Goal: Transaction & Acquisition: Purchase product/service

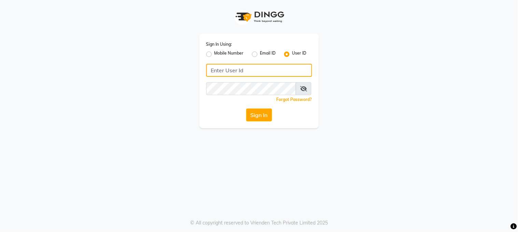
click at [241, 73] on input "Username" at bounding box center [259, 70] width 106 height 13
click at [240, 144] on div "Sign In Using: Mobile Number Email ID User ID mar Remember me Forgot Password? …" at bounding box center [259, 116] width 518 height 232
click at [227, 69] on input "mar" at bounding box center [259, 70] width 106 height 13
type input "marias"
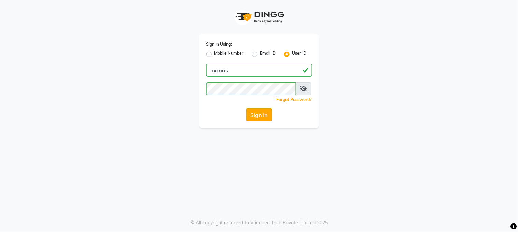
click at [264, 114] on button "Sign In" at bounding box center [259, 115] width 26 height 13
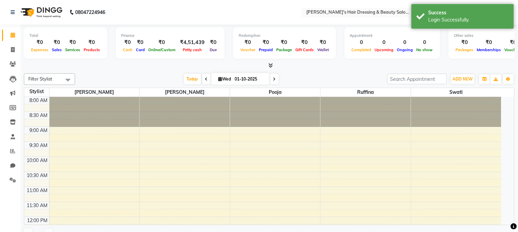
select select "en"
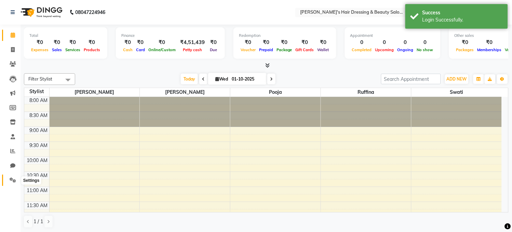
click at [10, 178] on icon at bounding box center [13, 180] width 6 height 5
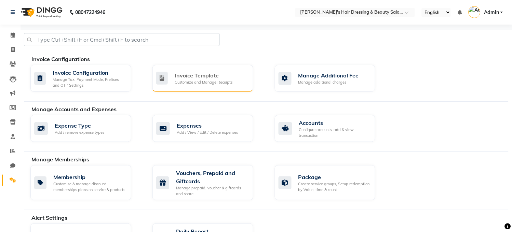
click at [190, 76] on div "Invoice Template" at bounding box center [204, 75] width 58 height 8
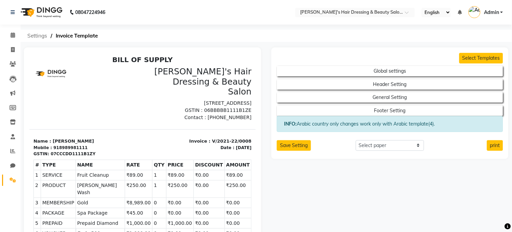
click at [37, 36] on span "Settings" at bounding box center [37, 36] width 27 height 12
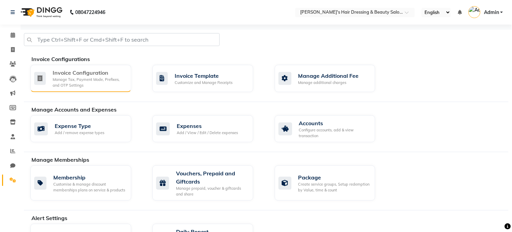
click at [91, 74] on div "Invoice Configuration" at bounding box center [89, 73] width 73 height 8
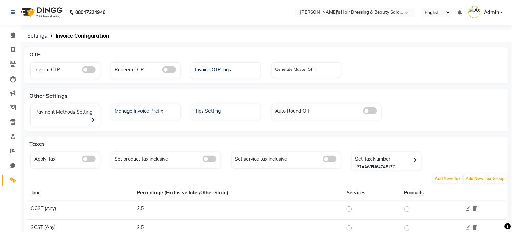
click at [87, 158] on span at bounding box center [89, 159] width 14 height 7
click at [82, 160] on input "checkbox" at bounding box center [82, 160] width 0 height 0
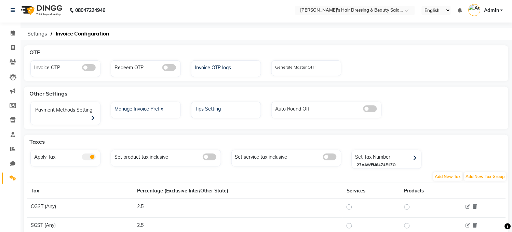
click at [42, 70] on div "Invoice OTP" at bounding box center [66, 67] width 68 height 9
click at [12, 47] on icon at bounding box center [13, 47] width 4 height 5
select select "service"
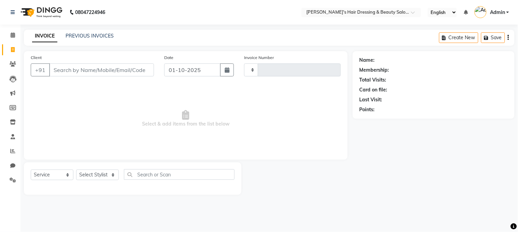
type input "0246"
select select "4981"
click at [79, 72] on input "Client" at bounding box center [101, 70] width 105 height 13
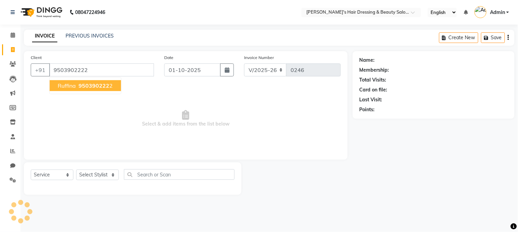
type input "9503902222"
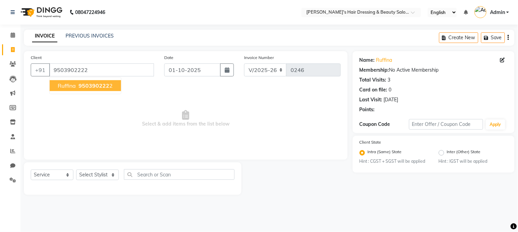
click at [83, 89] on span "950390222" at bounding box center [94, 85] width 31 height 7
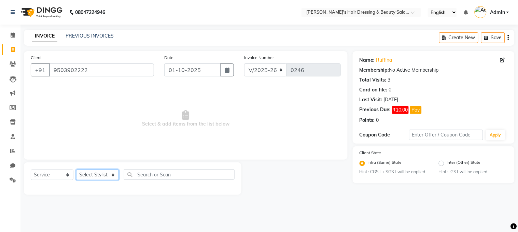
click at [104, 176] on select "Select Stylist [PERSON_NAME] [PERSON_NAME] pooja ruffina swati" at bounding box center [97, 175] width 43 height 11
select select "32958"
click at [76, 170] on select "Select Stylist [PERSON_NAME] [PERSON_NAME] pooja ruffina swati" at bounding box center [97, 175] width 43 height 11
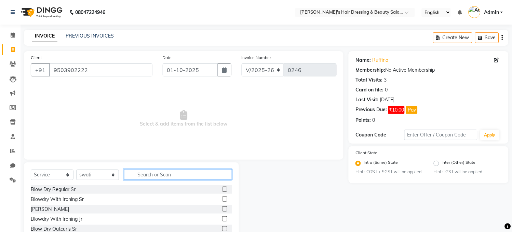
click at [151, 173] on input "text" at bounding box center [178, 175] width 108 height 11
click at [222, 189] on label at bounding box center [224, 189] width 5 height 5
click at [222, 189] on input "checkbox" at bounding box center [224, 190] width 4 height 4
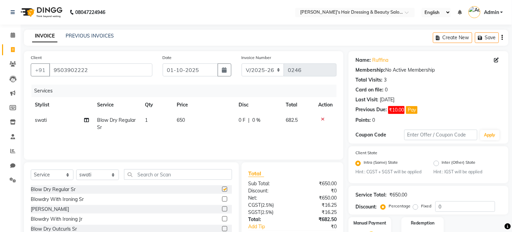
checkbox input "false"
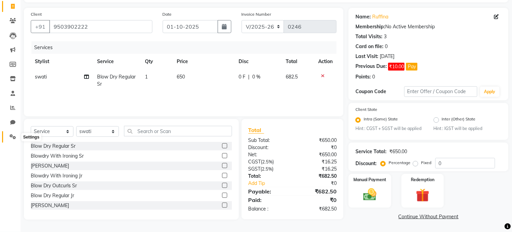
click at [10, 134] on icon at bounding box center [13, 136] width 6 height 5
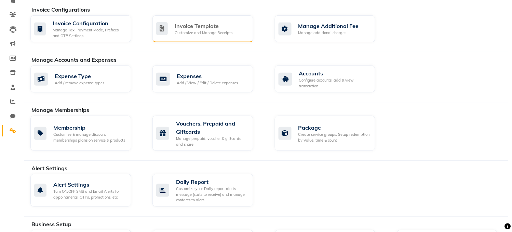
click at [204, 38] on div "Invoice Template Customize and Manage Receipts" at bounding box center [202, 28] width 101 height 27
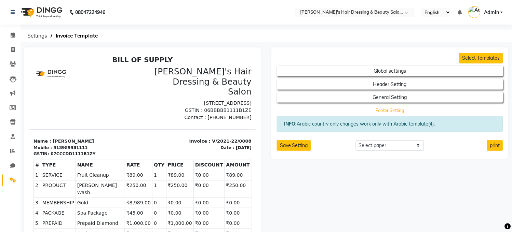
click at [399, 113] on button "Footer Setting" at bounding box center [390, 111] width 204 height 10
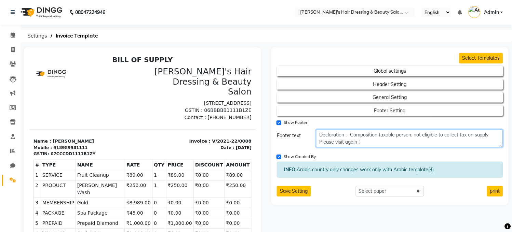
drag, startPoint x: 364, startPoint y: 145, endPoint x: 329, endPoint y: 139, distance: 35.0
click at [329, 139] on textarea "Declaration :- Composition taxable person. not eligible to collect tax on suppl…" at bounding box center [409, 139] width 187 height 18
drag, startPoint x: 319, startPoint y: 131, endPoint x: 491, endPoint y: 134, distance: 171.9
click at [491, 135] on textarea "Declaration :- Composition taxable person. not eligible to collect tax on suppl…" at bounding box center [409, 139] width 187 height 18
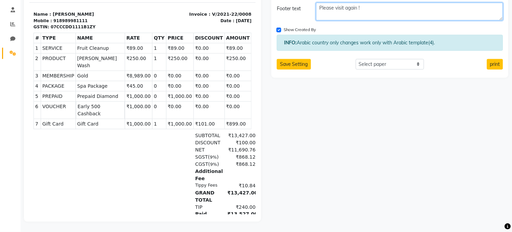
scroll to position [133, 0]
type textarea "Please visit again !"
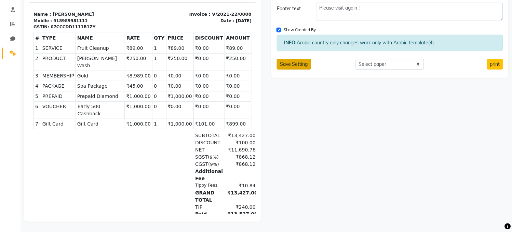
click at [288, 62] on button "Save Setting" at bounding box center [294, 64] width 34 height 11
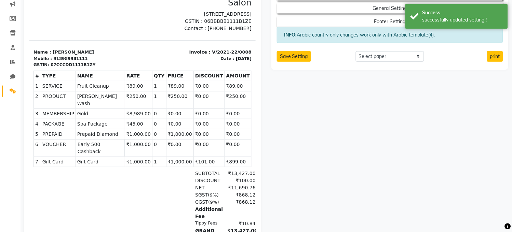
scroll to position [0, 0]
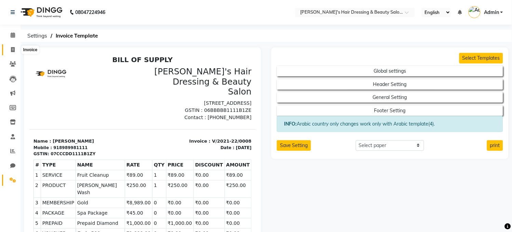
click at [14, 49] on icon at bounding box center [13, 49] width 4 height 5
select select "service"
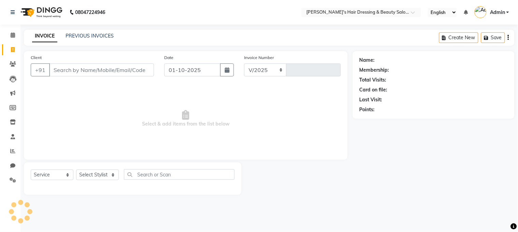
select select "4981"
type input "0246"
click at [65, 172] on select "Select Service Product Membership Package Voucher Prepaid Gift Card" at bounding box center [52, 175] width 43 height 11
select select "product"
click at [31, 170] on select "Select Service Product Membership Package Voucher Prepaid Gift Card" at bounding box center [52, 175] width 43 height 11
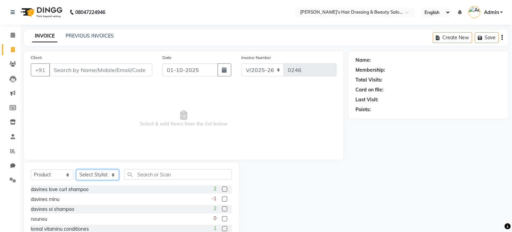
click at [108, 175] on select "Select Stylist [PERSON_NAME] [PERSON_NAME] pooja ruffina swati" at bounding box center [97, 175] width 43 height 11
select select "31850"
click at [76, 170] on select "Select Stylist [PERSON_NAME] [PERSON_NAME] pooja ruffina swati" at bounding box center [97, 175] width 43 height 11
click at [222, 189] on label at bounding box center [224, 189] width 5 height 5
click at [222, 189] on input "checkbox" at bounding box center [224, 190] width 4 height 4
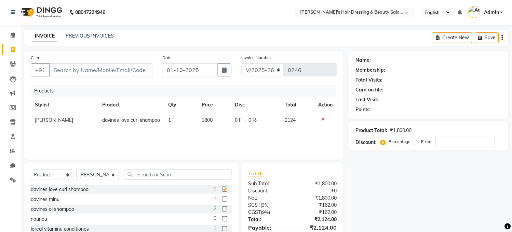
checkbox input "false"
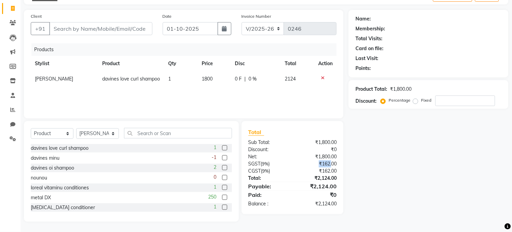
drag, startPoint x: 311, startPoint y: 162, endPoint x: 332, endPoint y: 163, distance: 20.5
click at [332, 163] on div "₹162.00" at bounding box center [317, 164] width 49 height 7
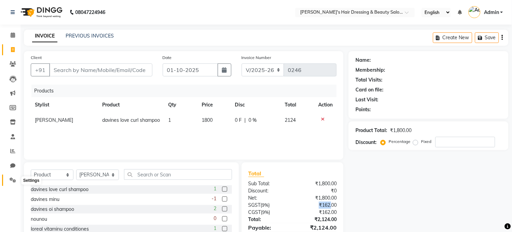
click at [14, 181] on icon at bounding box center [13, 180] width 6 height 5
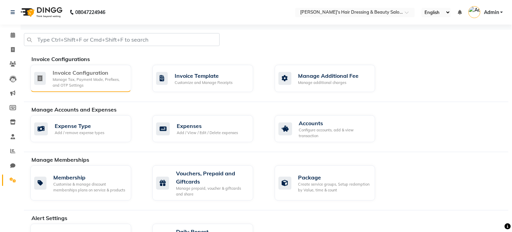
click at [75, 79] on div "Manage Tax, Payment Mode, Prefixes, and OTP Settings" at bounding box center [89, 82] width 73 height 11
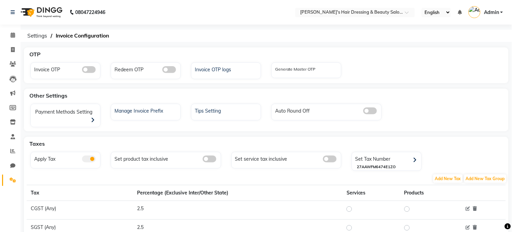
click at [209, 158] on span at bounding box center [210, 159] width 14 height 7
click at [203, 160] on input "checkbox" at bounding box center [203, 160] width 0 height 0
click at [12, 49] on icon at bounding box center [13, 49] width 4 height 5
select select "service"
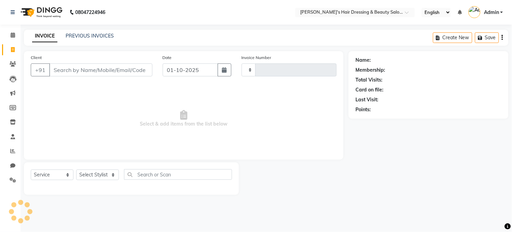
type input "0246"
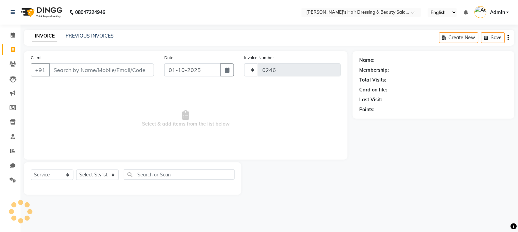
select select "4981"
click at [103, 67] on input "Client" at bounding box center [101, 70] width 105 height 13
click at [93, 66] on input "Client" at bounding box center [101, 70] width 105 height 13
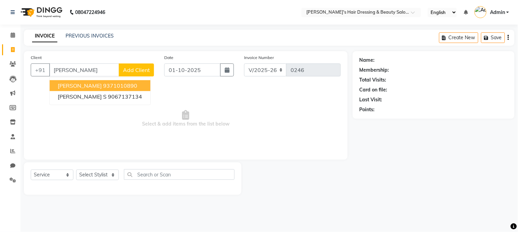
click at [108, 83] on ngb-highlight "9371010890" at bounding box center [120, 85] width 34 height 7
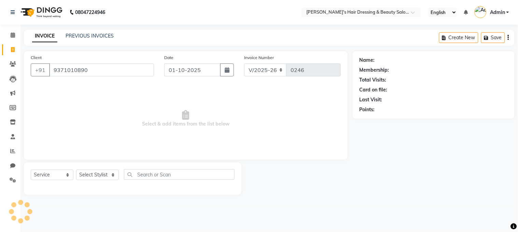
type input "9371010890"
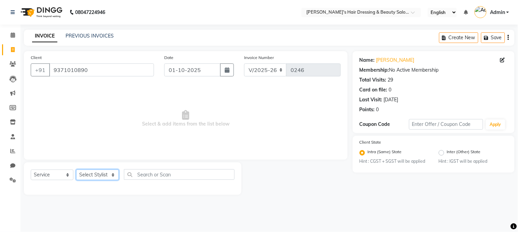
click at [89, 173] on select "Select Stylist [PERSON_NAME] [PERSON_NAME] pooja ruffina swati" at bounding box center [97, 175] width 43 height 11
select select "31849"
click at [76, 170] on select "Select Stylist [PERSON_NAME] [PERSON_NAME] pooja ruffina swati" at bounding box center [97, 175] width 43 height 11
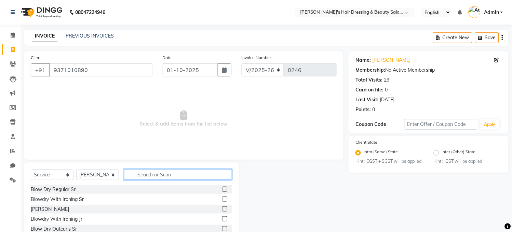
click at [154, 179] on input "text" at bounding box center [178, 175] width 108 height 11
type input "roots"
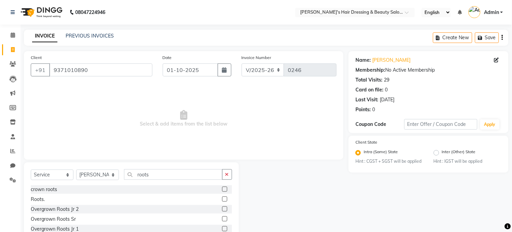
click at [158, 199] on div "Roots." at bounding box center [131, 199] width 201 height 9
click at [222, 199] on label at bounding box center [224, 199] width 5 height 5
click at [222, 199] on input "checkbox" at bounding box center [224, 200] width 4 height 4
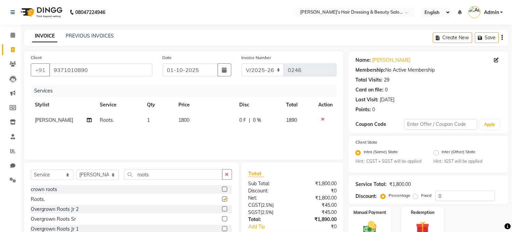
checkbox input "false"
click at [205, 115] on td "1800" at bounding box center [205, 120] width 61 height 15
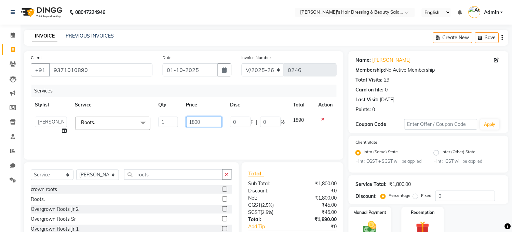
click at [207, 124] on input "1800" at bounding box center [204, 122] width 36 height 11
type input "1"
type input "2000"
click at [199, 132] on div "Services Stylist Service Qty Price Disc Total Action [PERSON_NAME] [PERSON_NAME…" at bounding box center [184, 119] width 306 height 68
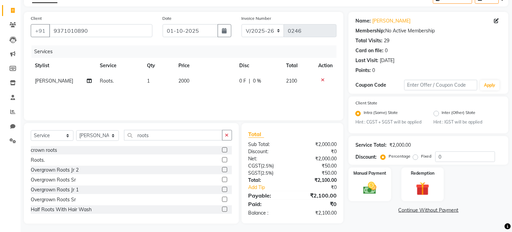
scroll to position [41, 0]
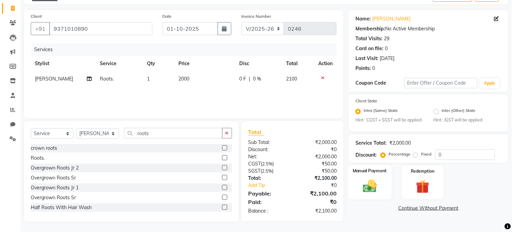
click at [361, 189] on img at bounding box center [370, 187] width 23 height 16
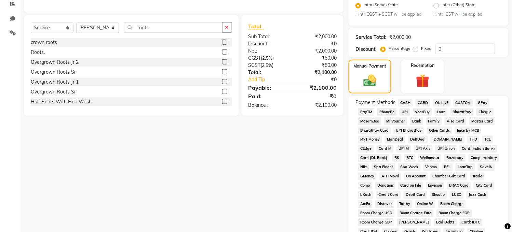
scroll to position [189, 0]
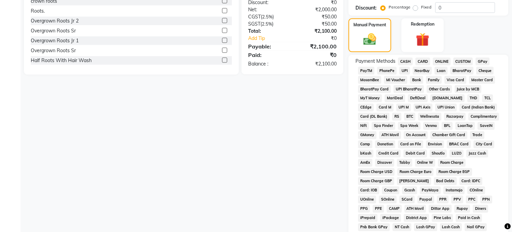
click at [363, 75] on span "PayTM" at bounding box center [366, 71] width 16 height 8
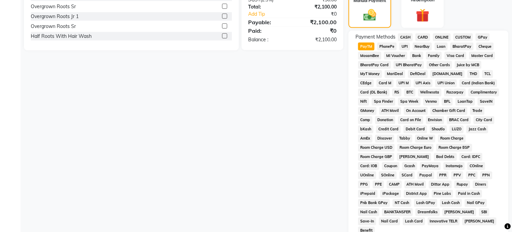
scroll to position [305, 0]
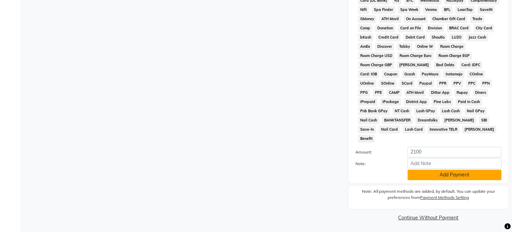
click at [421, 170] on button "Add Payment" at bounding box center [455, 175] width 94 height 11
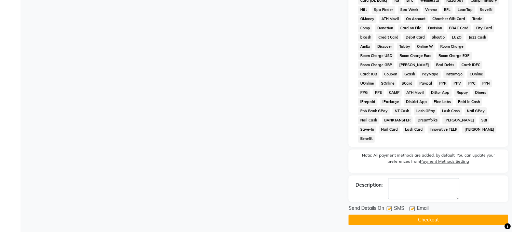
click at [426, 219] on button "Checkout" at bounding box center [429, 220] width 160 height 11
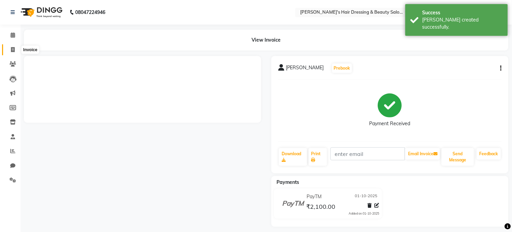
click at [10, 47] on span at bounding box center [13, 50] width 12 height 8
select select "service"
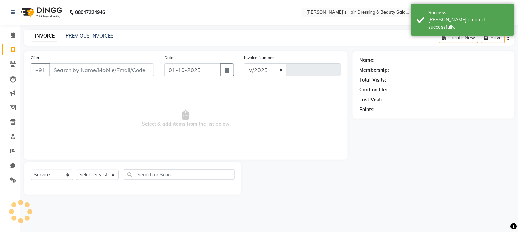
select select "4981"
type input "0247"
click at [97, 69] on input "Client" at bounding box center [101, 70] width 105 height 13
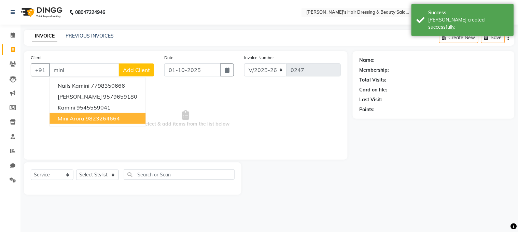
click at [87, 121] on ngb-highlight "9823264664" at bounding box center [103, 118] width 34 height 7
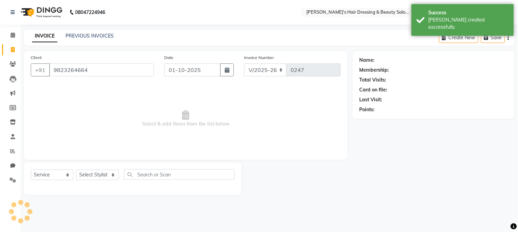
type input "9823264664"
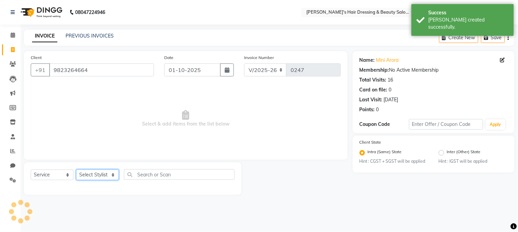
click at [96, 174] on select "Select Stylist [PERSON_NAME] [PERSON_NAME] pooja ruffina swati" at bounding box center [97, 175] width 43 height 11
select select "31849"
click at [76, 170] on select "Select Stylist [PERSON_NAME] [PERSON_NAME] pooja ruffina swati" at bounding box center [97, 175] width 43 height 11
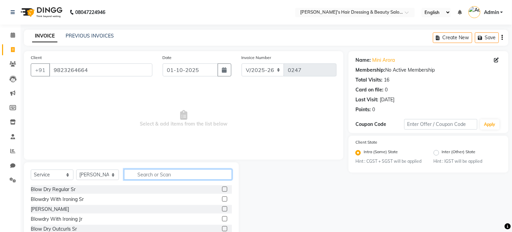
click at [141, 179] on input "text" at bounding box center [178, 175] width 108 height 11
type input "roots"
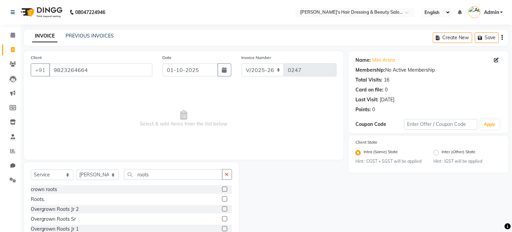
click at [222, 199] on label at bounding box center [224, 199] width 5 height 5
click at [222, 199] on input "checkbox" at bounding box center [224, 200] width 4 height 4
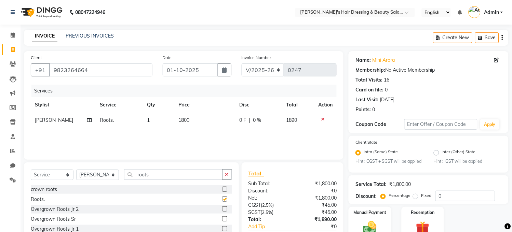
checkbox input "false"
click at [190, 117] on td "1800" at bounding box center [205, 120] width 61 height 15
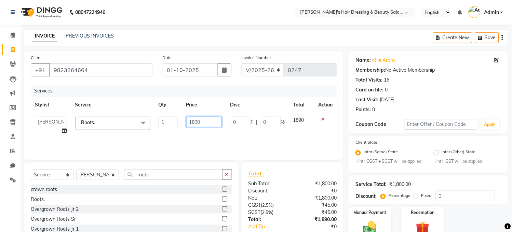
click at [203, 122] on input "1800" at bounding box center [204, 122] width 36 height 11
type input "1"
type input "2000"
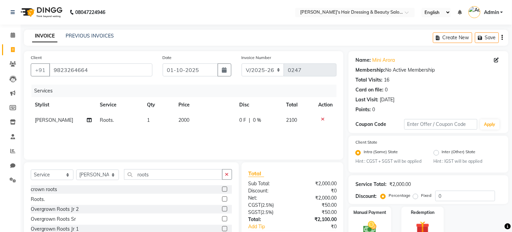
click at [199, 139] on div "Services Stylist Service Qty Price Disc Total Action [PERSON_NAME] Roots. 1 200…" at bounding box center [184, 119] width 306 height 68
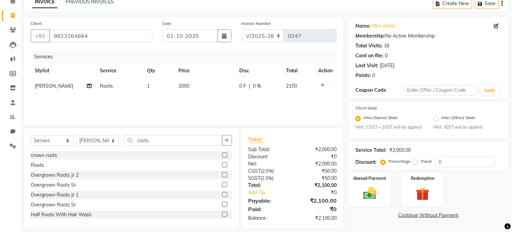
scroll to position [41, 0]
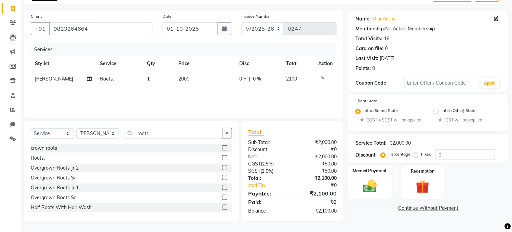
click at [367, 185] on img at bounding box center [370, 187] width 23 height 16
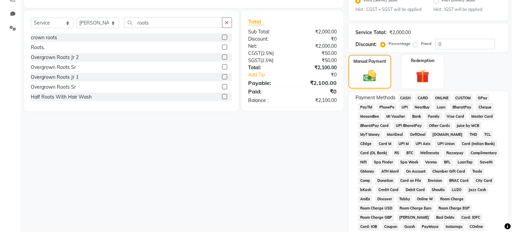
scroll to position [160, 0]
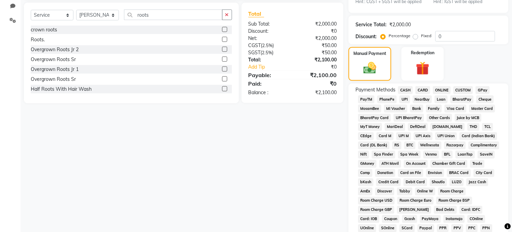
click at [366, 104] on span "PayTM" at bounding box center [366, 100] width 16 height 8
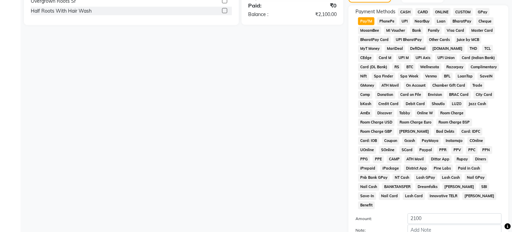
scroll to position [305, 0]
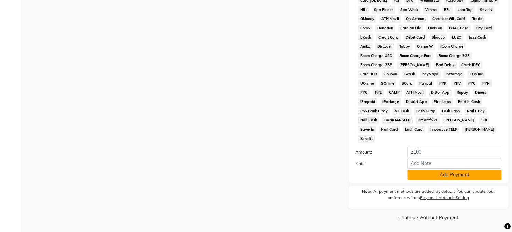
click at [468, 171] on button "Add Payment" at bounding box center [455, 175] width 94 height 11
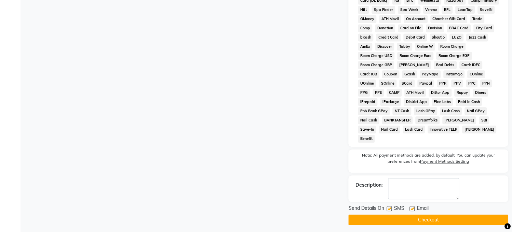
click at [386, 216] on button "Checkout" at bounding box center [429, 220] width 160 height 11
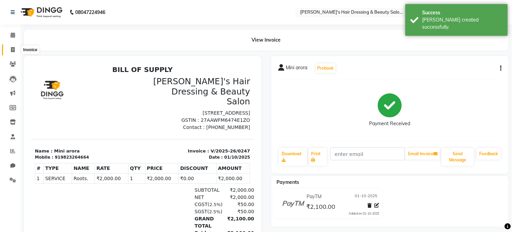
click at [15, 49] on span at bounding box center [13, 50] width 12 height 8
select select "service"
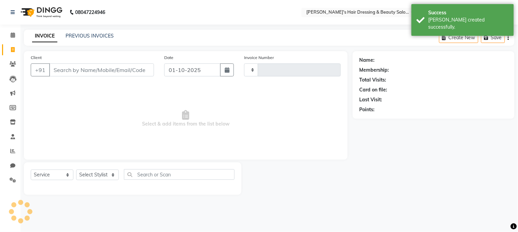
type input "0248"
select select "4981"
click at [101, 71] on input "Client" at bounding box center [101, 70] width 105 height 13
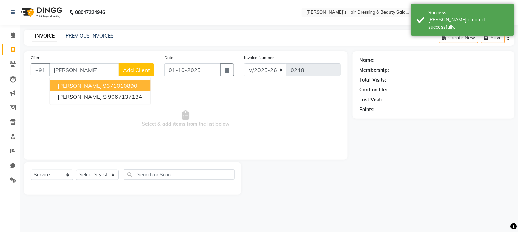
drag, startPoint x: 129, startPoint y: 87, endPoint x: 209, endPoint y: 82, distance: 80.8
click at [129, 87] on ngb-highlight "9371010890" at bounding box center [120, 85] width 34 height 7
type input "9371010890"
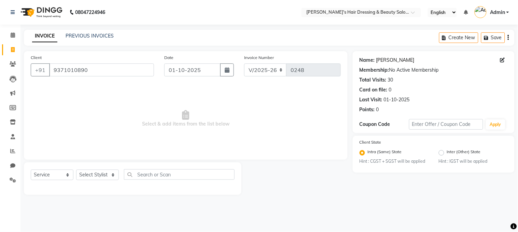
click at [390, 61] on link "[PERSON_NAME]" at bounding box center [396, 60] width 38 height 7
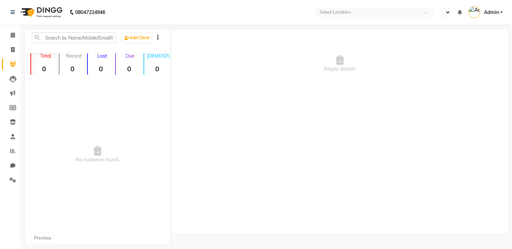
select select "en"
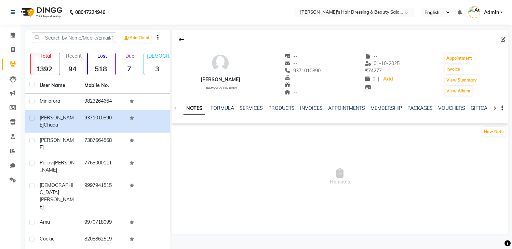
click at [249, 111] on div "SERVICES" at bounding box center [251, 108] width 23 height 7
click at [249, 109] on link "SERVICES" at bounding box center [251, 108] width 23 height 6
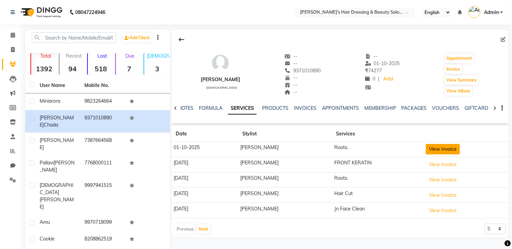
click at [435, 149] on button "View Invoice" at bounding box center [443, 149] width 34 height 11
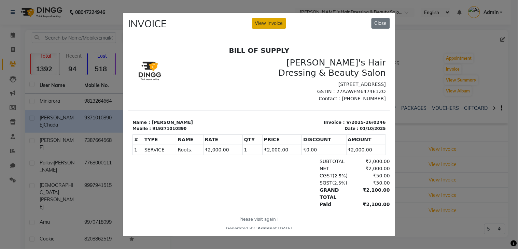
click at [258, 19] on button "View Invoice" at bounding box center [269, 23] width 34 height 11
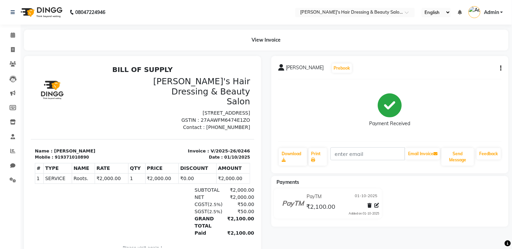
click at [500, 70] on button "button" at bounding box center [500, 68] width 4 height 7
click at [450, 78] on div "Edit Invoice" at bounding box center [467, 77] width 47 height 9
select select "service"
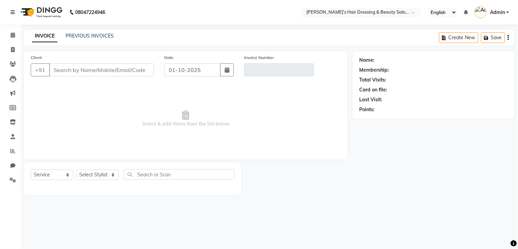
type input "9371010890"
type input "V/2025-26/0246"
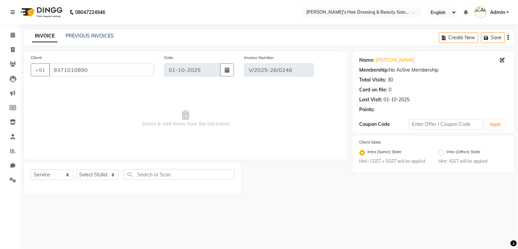
select select "select"
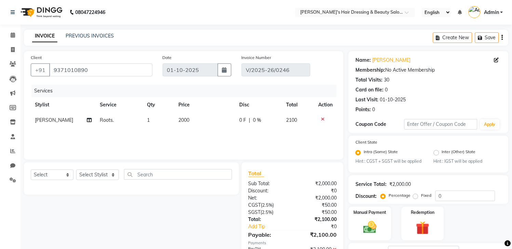
click at [208, 118] on td "2000" at bounding box center [205, 120] width 61 height 15
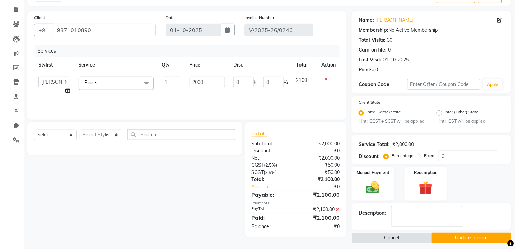
scroll to position [51, 0]
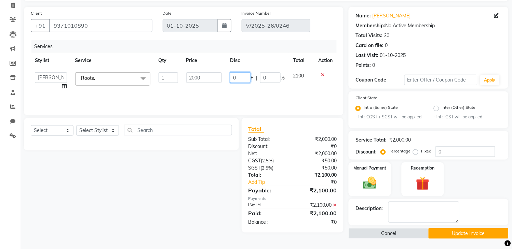
click at [242, 72] on input "0" at bounding box center [240, 77] width 21 height 11
type input "10"
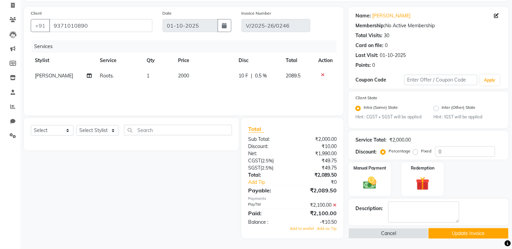
click at [234, 81] on div "Services Stylist Service Qty Price Disc Total Action Maria Roots. 1 2000 10 F |…" at bounding box center [184, 74] width 306 height 68
click at [195, 71] on td "2000" at bounding box center [204, 75] width 60 height 15
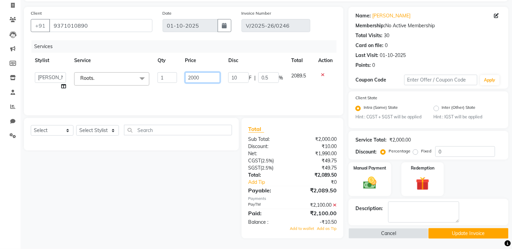
click at [204, 72] on input "2000" at bounding box center [202, 77] width 35 height 11
type input "2"
type input "1800"
click at [206, 83] on div "Services Stylist Service Qty Price Disc Total Action [PERSON_NAME] [PERSON_NAME…" at bounding box center [184, 74] width 306 height 68
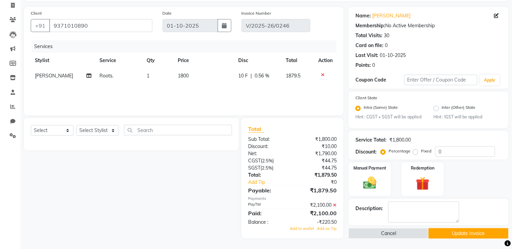
click at [195, 68] on td "1800" at bounding box center [204, 75] width 60 height 15
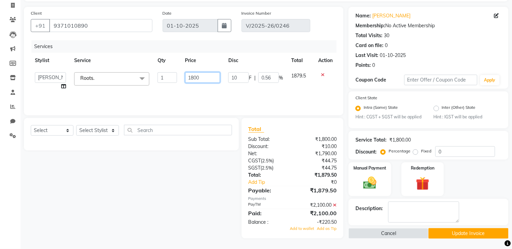
click at [201, 72] on input "1800" at bounding box center [202, 77] width 35 height 11
type input "1"
type input "2000"
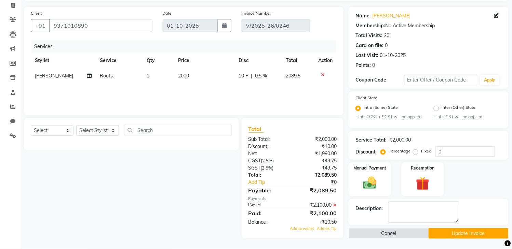
click at [213, 83] on div "Services Stylist Service Qty Price Disc Total Action Maria Roots. 1 2000 10 F |…" at bounding box center [184, 74] width 306 height 68
click at [495, 13] on icon at bounding box center [496, 15] width 5 height 5
select select "female"
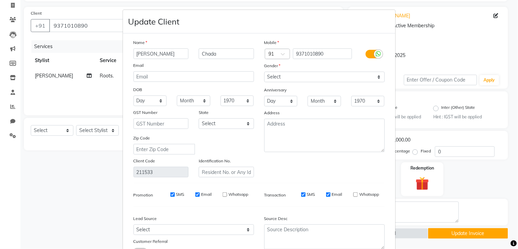
click at [467, 40] on ngb-modal-window "Update Client Name Lavina Chada Email DOB Day 01 02 03 04 05 06 07 08 09 10 11 …" at bounding box center [259, 124] width 518 height 249
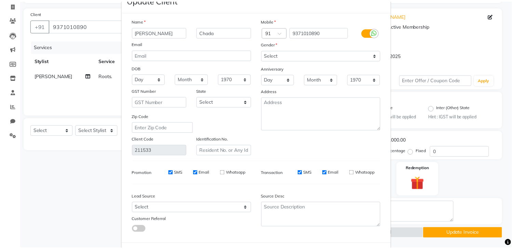
scroll to position [55, 0]
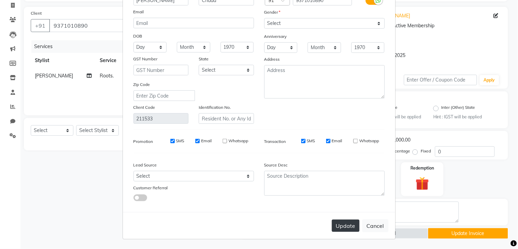
click at [342, 228] on button "Update" at bounding box center [346, 226] width 28 height 12
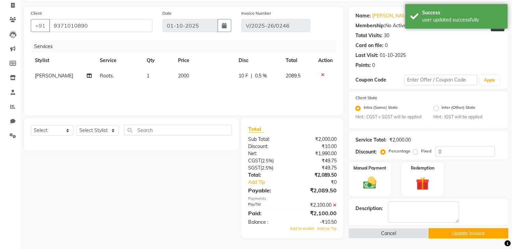
click at [323, 72] on icon at bounding box center [323, 74] width 4 height 5
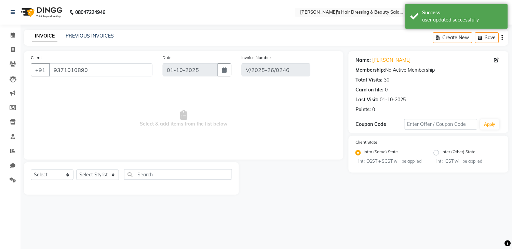
scroll to position [0, 0]
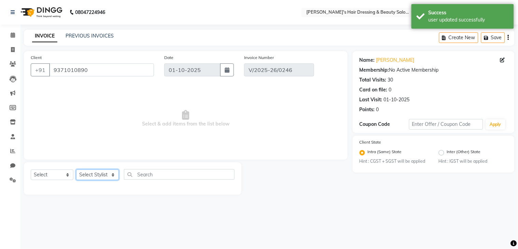
click at [98, 176] on select "Select Stylist [PERSON_NAME] [PERSON_NAME] pooja ruffina swati" at bounding box center [97, 175] width 43 height 11
select select "31849"
click at [76, 170] on select "Select Stylist [PERSON_NAME] [PERSON_NAME] pooja ruffina swati" at bounding box center [97, 175] width 43 height 11
click at [164, 173] on input "text" at bounding box center [179, 175] width 111 height 11
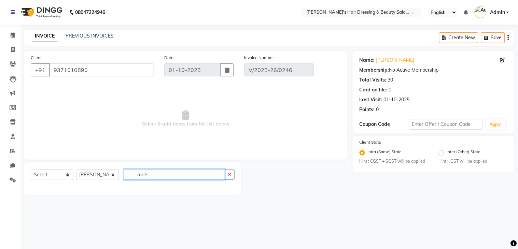
click at [163, 176] on input "roots" at bounding box center [174, 175] width 101 height 11
type input "roots"
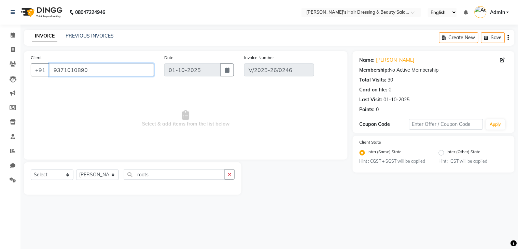
click at [139, 68] on input "9371010890" at bounding box center [101, 70] width 105 height 13
click at [152, 141] on span "Select & add items from the list below" at bounding box center [186, 119] width 310 height 68
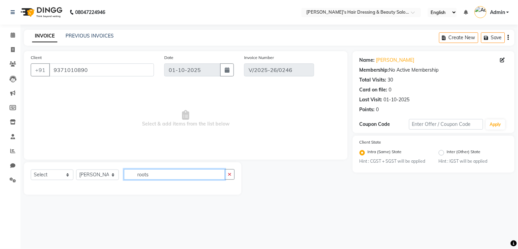
click at [163, 177] on input "roots" at bounding box center [174, 175] width 101 height 11
click at [229, 175] on icon "button" at bounding box center [230, 174] width 4 height 5
click at [191, 177] on input "text" at bounding box center [179, 175] width 111 height 11
click at [92, 176] on select "Select Stylist [PERSON_NAME] [PERSON_NAME] pooja ruffina swati" at bounding box center [97, 175] width 43 height 11
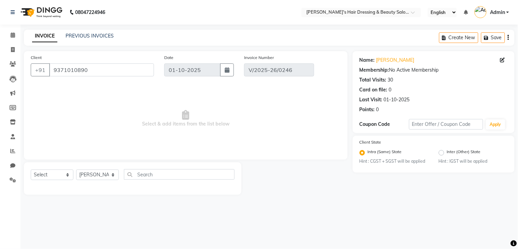
click at [129, 145] on span "Select & add items from the list below" at bounding box center [186, 119] width 310 height 68
click at [63, 178] on select "Select Service Product Membership Package Voucher Prepaid Gift Card" at bounding box center [52, 175] width 43 height 11
select select "service"
click at [31, 170] on select "Select Service Product Membership Package Voucher Prepaid Gift Card" at bounding box center [52, 175] width 43 height 11
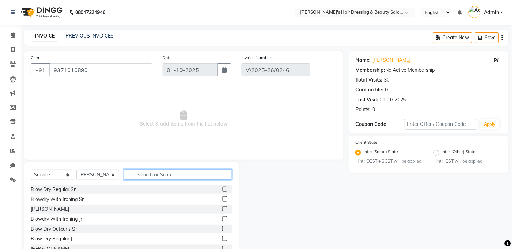
click at [164, 174] on input "text" at bounding box center [178, 175] width 108 height 11
type input "roots"
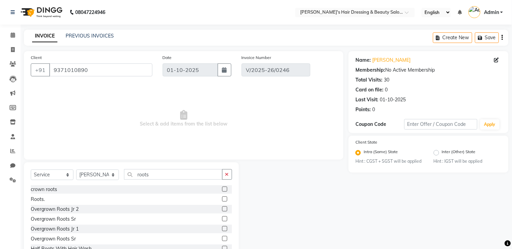
click at [222, 198] on label at bounding box center [224, 199] width 5 height 5
click at [222, 198] on input "checkbox" at bounding box center [224, 200] width 4 height 4
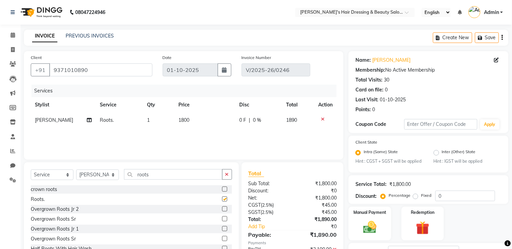
checkbox input "false"
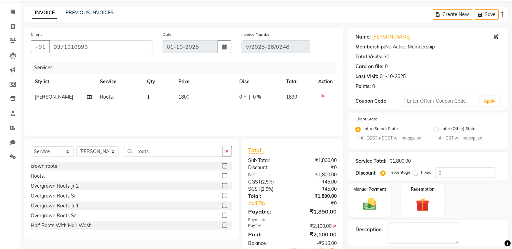
scroll to position [51, 0]
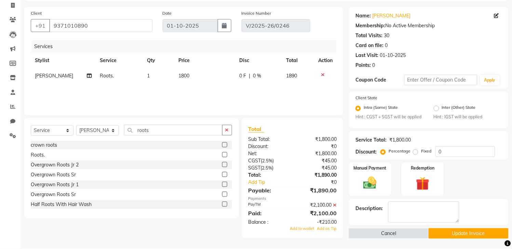
click at [335, 203] on icon at bounding box center [335, 205] width 4 height 5
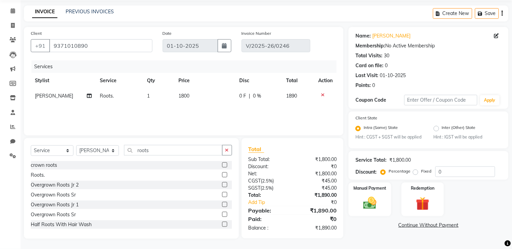
drag, startPoint x: 371, startPoint y: 201, endPoint x: 441, endPoint y: 146, distance: 88.9
click at [370, 201] on div "Manual Payment" at bounding box center [370, 199] width 42 height 33
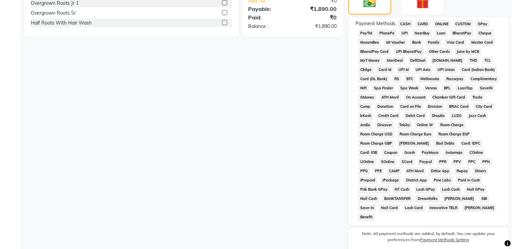
scroll to position [232, 0]
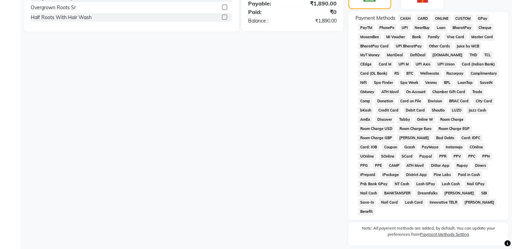
click at [368, 32] on span "PayTM" at bounding box center [366, 28] width 16 height 8
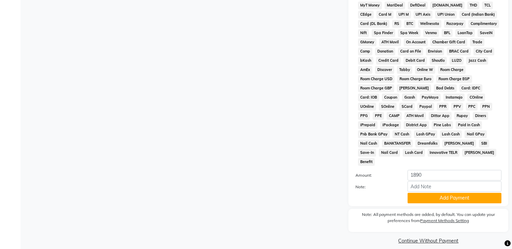
scroll to position [288, 0]
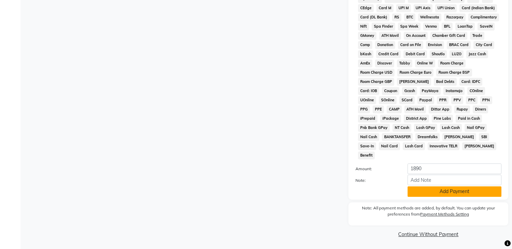
click at [419, 187] on button "Add Payment" at bounding box center [455, 192] width 94 height 11
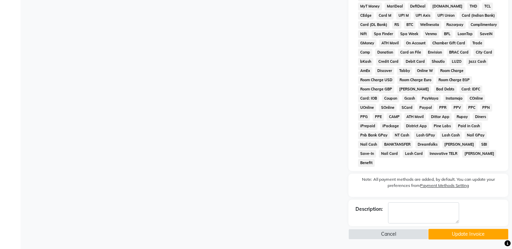
click at [447, 234] on button "Update Invoice" at bounding box center [469, 235] width 80 height 11
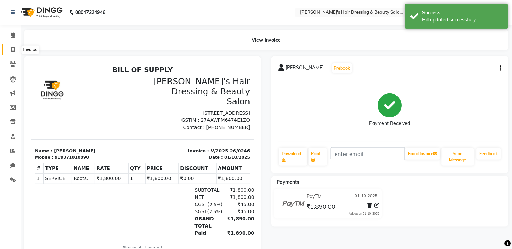
click at [12, 50] on icon at bounding box center [13, 49] width 4 height 5
select select "service"
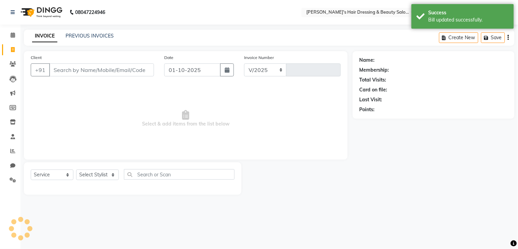
select select "4981"
type input "0248"
click at [104, 66] on input "Client" at bounding box center [101, 70] width 105 height 13
click at [102, 64] on input "Client" at bounding box center [101, 70] width 105 height 13
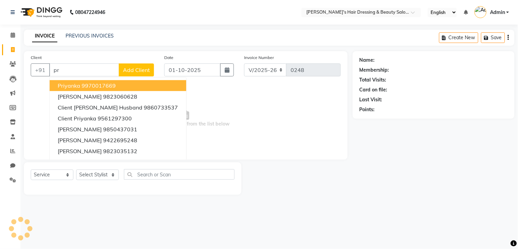
type input "p"
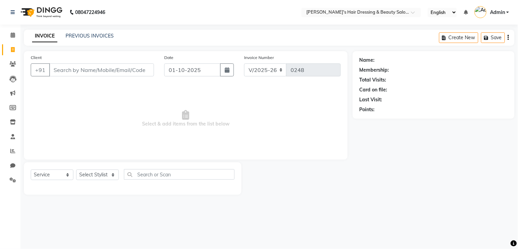
click at [62, 69] on input "Client" at bounding box center [101, 70] width 105 height 13
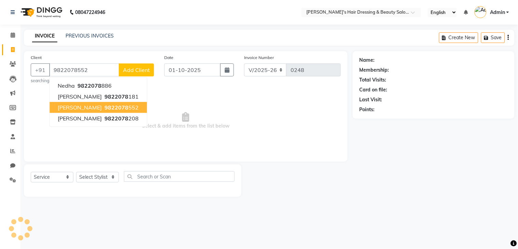
type input "9822078552"
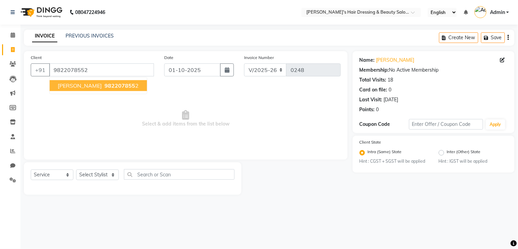
click at [66, 86] on span "jacob priya" at bounding box center [80, 85] width 44 height 7
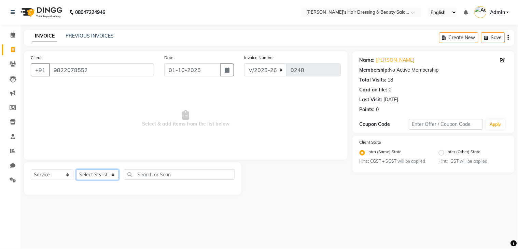
click at [96, 180] on select "Select Stylist [PERSON_NAME] [PERSON_NAME] pooja ruffina swati" at bounding box center [97, 175] width 43 height 11
select select "31852"
click at [76, 170] on select "Select Stylist [PERSON_NAME] [PERSON_NAME] pooja ruffina swati" at bounding box center [97, 175] width 43 height 11
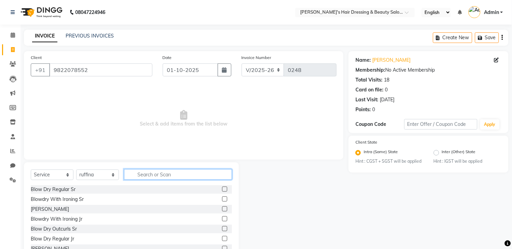
click at [174, 174] on input "text" at bounding box center [178, 175] width 108 height 11
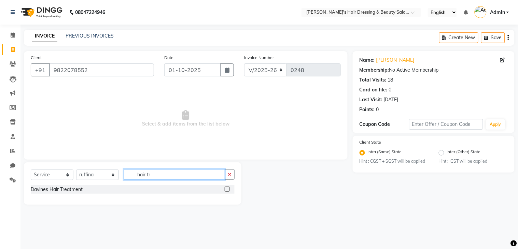
type input "hair tr"
click at [227, 190] on label at bounding box center [227, 189] width 5 height 5
click at [227, 190] on input "checkbox" at bounding box center [227, 190] width 4 height 4
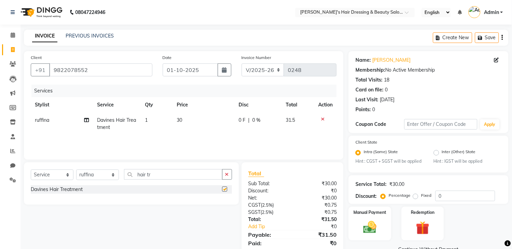
checkbox input "false"
drag, startPoint x: 196, startPoint y: 99, endPoint x: 196, endPoint y: 109, distance: 10.3
click at [196, 101] on th "Price" at bounding box center [204, 104] width 62 height 15
click at [199, 124] on td "30" at bounding box center [204, 124] width 62 height 23
select select "31852"
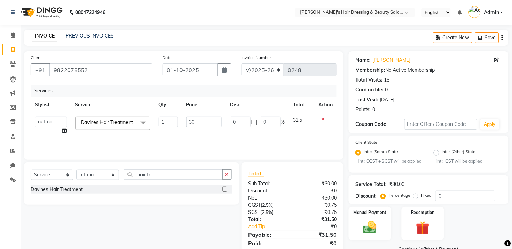
click at [322, 119] on icon at bounding box center [323, 119] width 4 height 5
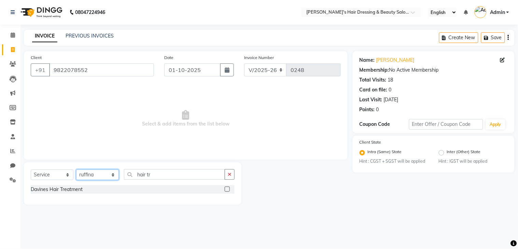
click at [96, 178] on select "Select Stylist [PERSON_NAME] [PERSON_NAME] pooja ruffina swati" at bounding box center [97, 175] width 43 height 11
select select "32958"
click at [76, 170] on select "Select Stylist [PERSON_NAME] [PERSON_NAME] pooja ruffina swati" at bounding box center [97, 175] width 43 height 11
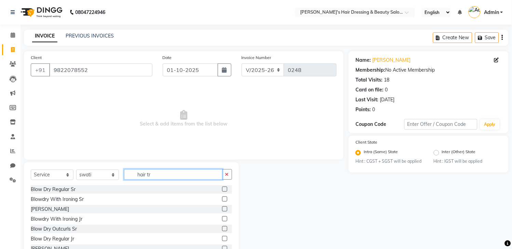
click at [172, 176] on input "hair tr" at bounding box center [173, 175] width 98 height 11
type input "h"
type input "pedi"
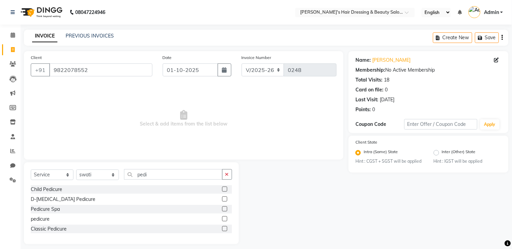
click at [223, 220] on label at bounding box center [224, 219] width 5 height 5
click at [223, 220] on input "checkbox" at bounding box center [224, 219] width 4 height 4
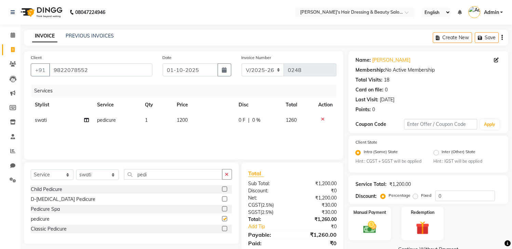
checkbox input "false"
click at [226, 170] on button "button" at bounding box center [227, 175] width 10 height 11
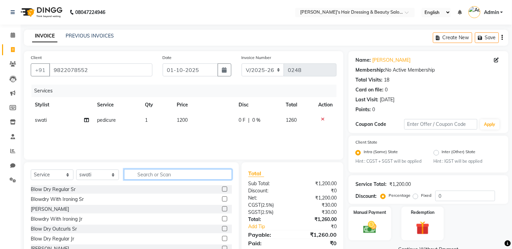
click at [170, 170] on input "text" at bounding box center [178, 175] width 108 height 11
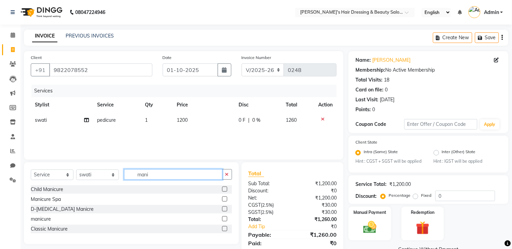
type input "mani"
click at [225, 219] on label at bounding box center [224, 219] width 5 height 5
click at [225, 219] on input "checkbox" at bounding box center [224, 219] width 4 height 4
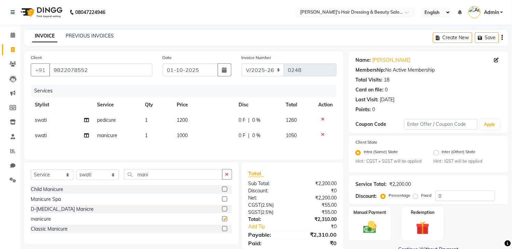
checkbox input "false"
drag, startPoint x: 163, startPoint y: 168, endPoint x: 160, endPoint y: 172, distance: 5.6
click at [161, 171] on div "Select Service Product Membership Package Voucher Prepaid Gift Card Select Styl…" at bounding box center [131, 204] width 215 height 82
click at [157, 179] on input "mani" at bounding box center [173, 175] width 98 height 11
type input "m"
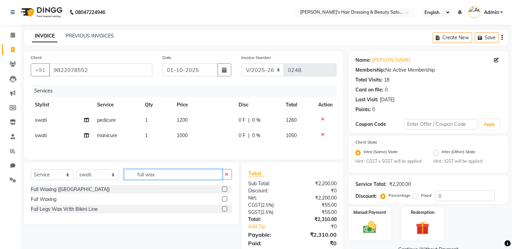
type input "full wax"
click at [224, 201] on label at bounding box center [224, 199] width 5 height 5
click at [224, 201] on input "checkbox" at bounding box center [224, 200] width 4 height 4
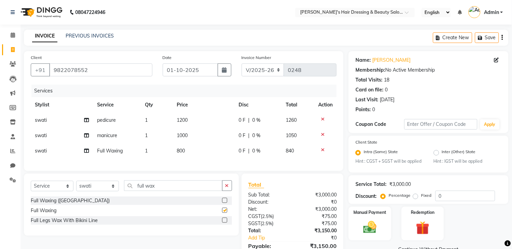
checkbox input "false"
click at [216, 159] on div "Services Stylist Service Qty Price Disc Total Action swati pedicure 1 1200 0 F …" at bounding box center [184, 125] width 306 height 80
click at [195, 153] on td "800" at bounding box center [204, 151] width 62 height 15
select select "32958"
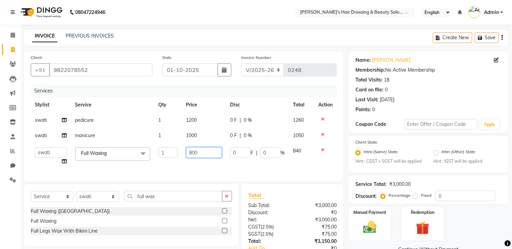
click at [206, 152] on input "800" at bounding box center [204, 153] width 36 height 11
type input "8"
type input "1700"
click at [185, 166] on div "Services Stylist Service Qty Price Disc Total Action swati pedicure 1 1200 0 F …" at bounding box center [184, 130] width 306 height 90
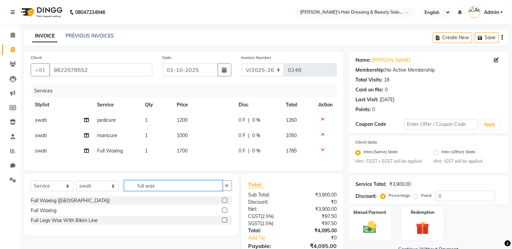
click at [167, 191] on input "full wax" at bounding box center [173, 186] width 98 height 11
type input "f"
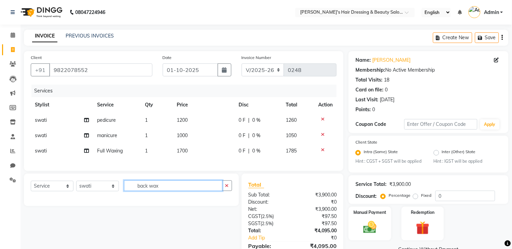
click at [168, 191] on input "back wax" at bounding box center [173, 186] width 98 height 11
type input "b"
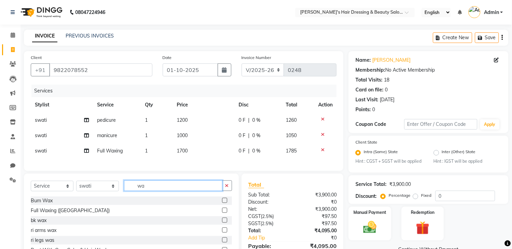
type input "wax"
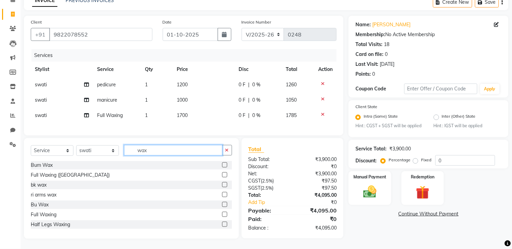
scroll to position [42, 0]
click at [173, 154] on input "wax" at bounding box center [173, 150] width 98 height 11
type input "back"
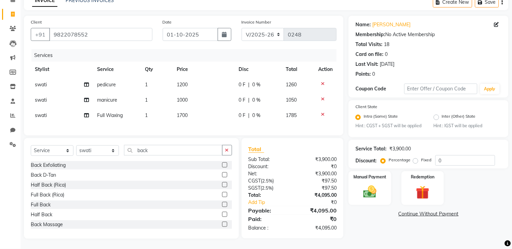
click at [222, 195] on label at bounding box center [224, 194] width 5 height 5
click at [222, 195] on input "checkbox" at bounding box center [224, 195] width 4 height 4
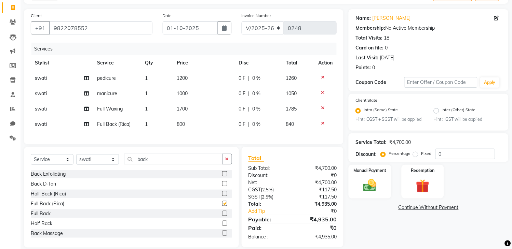
checkbox input "false"
click at [200, 124] on td "800" at bounding box center [204, 124] width 62 height 15
select select "32958"
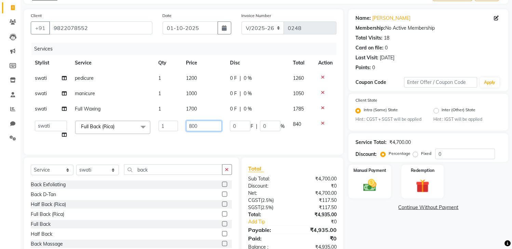
click at [203, 125] on input "800" at bounding box center [204, 126] width 36 height 11
type input "8"
type input "1200"
click at [204, 139] on div "Services Stylist Service Qty Price Disc Total Action swati pedicure 1 1200 0 F …" at bounding box center [184, 96] width 306 height 106
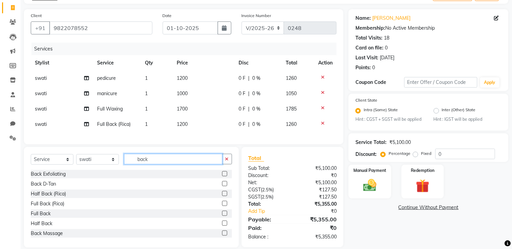
click at [164, 165] on input "back" at bounding box center [173, 159] width 98 height 11
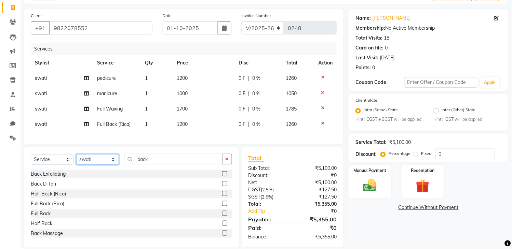
click at [97, 165] on select "Select Stylist [PERSON_NAME] [PERSON_NAME] pooja ruffina swati" at bounding box center [97, 159] width 43 height 11
select select "31852"
click at [76, 161] on select "Select Stylist [PERSON_NAME] [PERSON_NAME] pooja ruffina swati" at bounding box center [97, 159] width 43 height 11
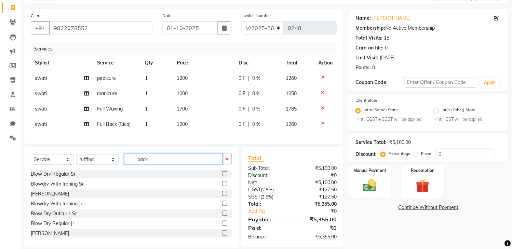
click at [160, 163] on input "back" at bounding box center [173, 159] width 98 height 11
type input "b"
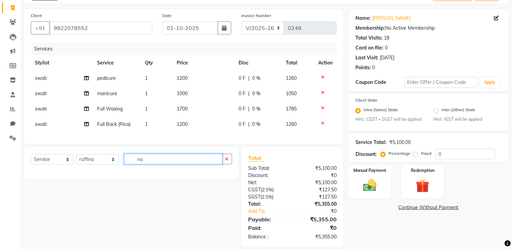
type input "n"
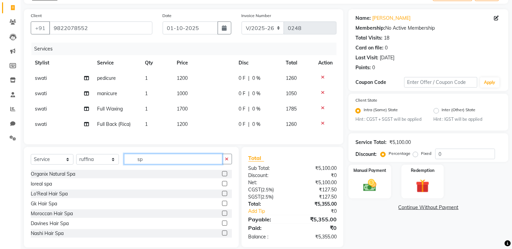
type input "s"
type input "tr"
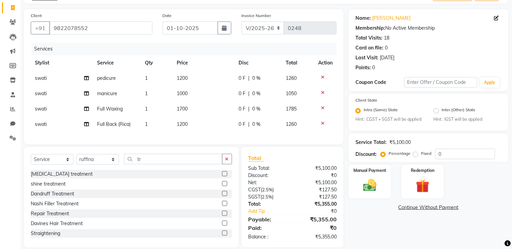
click at [222, 226] on label at bounding box center [224, 223] width 5 height 5
click at [222, 226] on input "checkbox" at bounding box center [224, 224] width 4 height 4
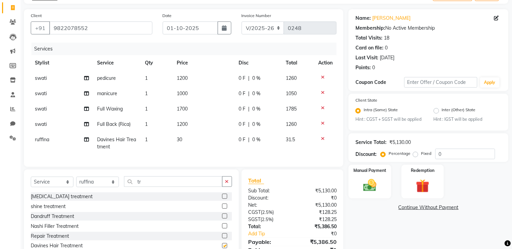
checkbox input "false"
click at [202, 138] on td "30" at bounding box center [204, 143] width 62 height 23
select select "31852"
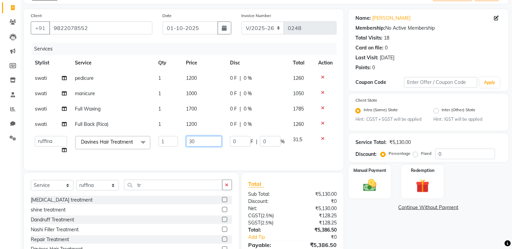
click at [202, 141] on input "30" at bounding box center [204, 141] width 36 height 11
type input "3"
type input "3500"
click at [187, 153] on td "3500" at bounding box center [204, 145] width 44 height 26
select select "31852"
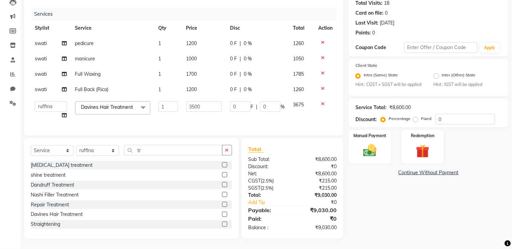
scroll to position [86, 0]
drag, startPoint x: 146, startPoint y: 149, endPoint x: 144, endPoint y: 151, distance: 3.6
click at [145, 150] on input "tr" at bounding box center [173, 150] width 98 height 11
type input "t"
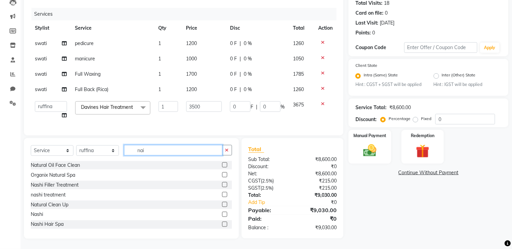
scroll to position [86, 0]
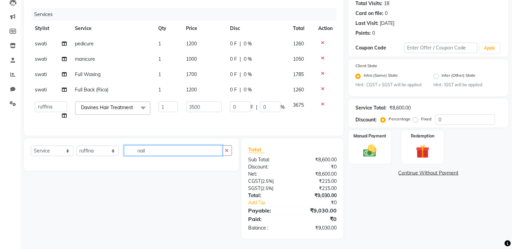
click at [162, 149] on input "nail" at bounding box center [173, 151] width 98 height 11
type input "n"
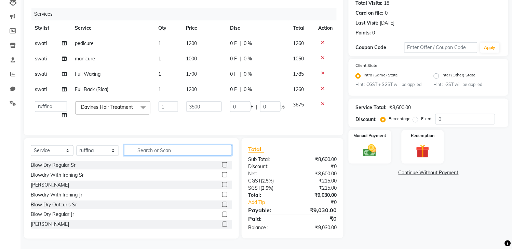
scroll to position [86, 0]
click at [101, 150] on select "Select Stylist [PERSON_NAME] [PERSON_NAME] pooja ruffina swati" at bounding box center [97, 151] width 43 height 11
select select "32958"
click at [76, 146] on select "Select Stylist [PERSON_NAME] [PERSON_NAME] pooja ruffina swati" at bounding box center [97, 151] width 43 height 11
drag, startPoint x: 170, startPoint y: 151, endPoint x: 167, endPoint y: 154, distance: 4.0
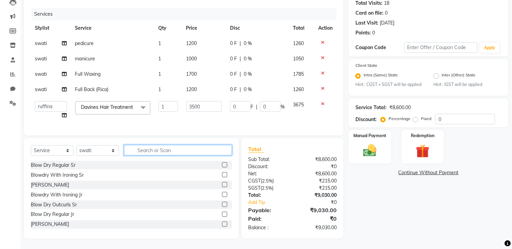
click at [170, 151] on input "text" at bounding box center [178, 150] width 108 height 11
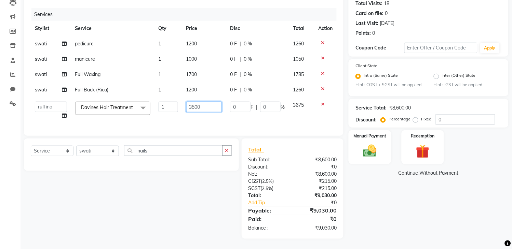
click at [213, 102] on input "3500" at bounding box center [204, 107] width 36 height 11
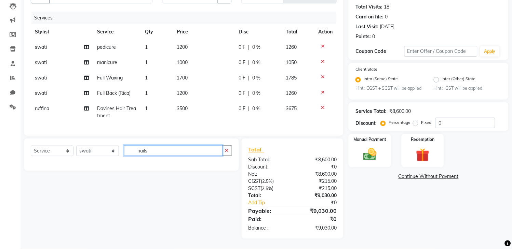
click at [159, 149] on input "nails" at bounding box center [173, 151] width 98 height 11
type input "n"
type input "gel"
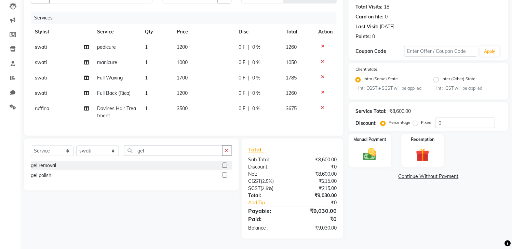
click at [226, 165] on label at bounding box center [224, 165] width 5 height 5
click at [226, 165] on input "checkbox" at bounding box center [224, 166] width 4 height 4
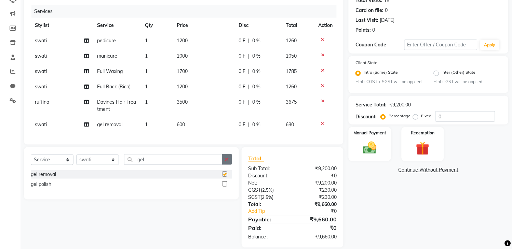
checkbox input "false"
click at [204, 125] on td "600" at bounding box center [204, 124] width 62 height 15
select select "32958"
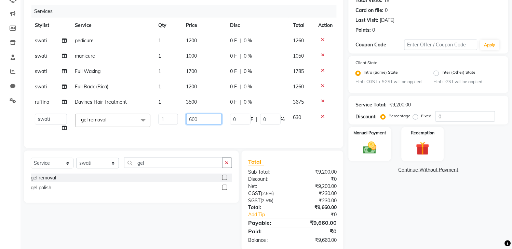
click at [208, 116] on input "600" at bounding box center [204, 119] width 36 height 11
type input "6"
type input "500"
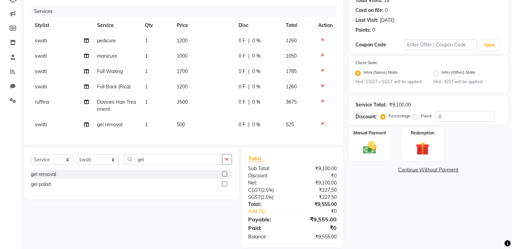
click at [222, 129] on td "500" at bounding box center [204, 124] width 62 height 15
select select "32958"
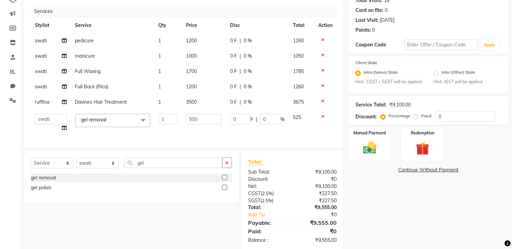
scroll to position [98, 0]
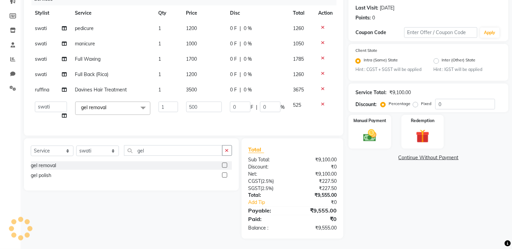
drag, startPoint x: 367, startPoint y: 131, endPoint x: 498, endPoint y: 146, distance: 131.7
click at [367, 130] on img at bounding box center [370, 135] width 22 height 15
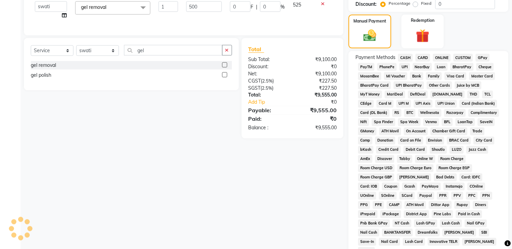
scroll to position [208, 0]
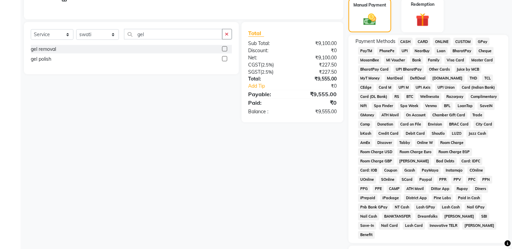
click at [424, 46] on span "CARD" at bounding box center [423, 42] width 15 height 8
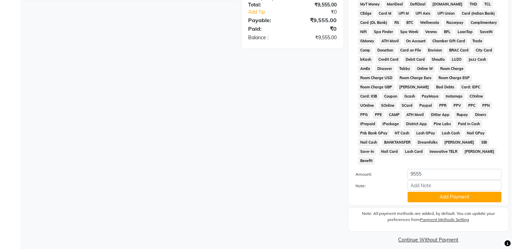
scroll to position [288, 0]
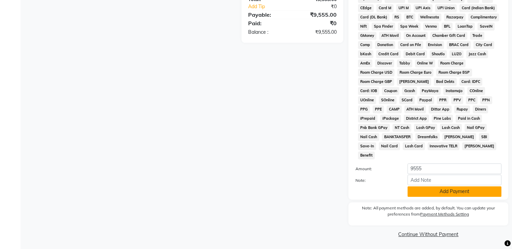
click at [464, 190] on button "Add Payment" at bounding box center [455, 192] width 94 height 11
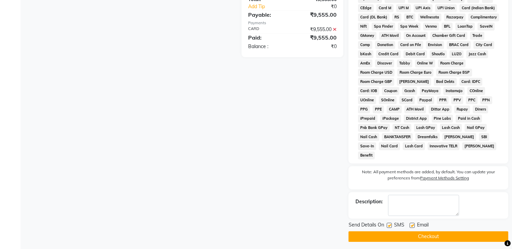
click at [389, 224] on label at bounding box center [389, 226] width 5 height 5
click at [389, 224] on input "checkbox" at bounding box center [389, 226] width 4 height 4
checkbox input "false"
drag, startPoint x: 412, startPoint y: 223, endPoint x: 411, endPoint y: 229, distance: 6.6
click at [411, 224] on label at bounding box center [412, 226] width 5 height 5
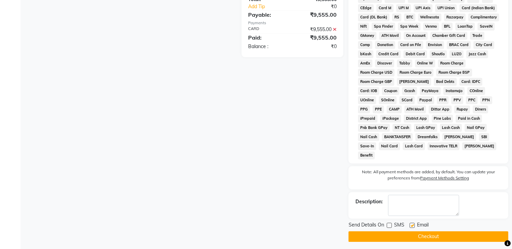
click at [411, 224] on input "checkbox" at bounding box center [412, 226] width 4 height 4
checkbox input "false"
click at [411, 235] on button "Checkout" at bounding box center [429, 237] width 160 height 11
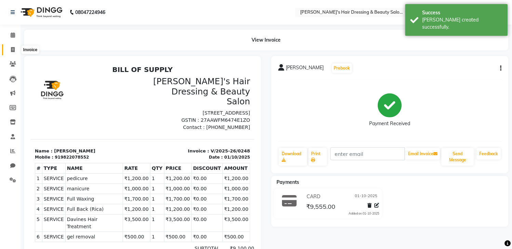
click at [11, 51] on icon at bounding box center [13, 49] width 4 height 5
select select "service"
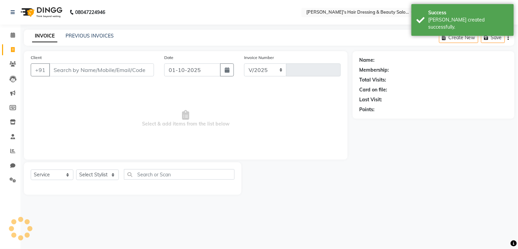
select select "4981"
type input "0249"
click at [105, 67] on input "Client" at bounding box center [101, 70] width 105 height 13
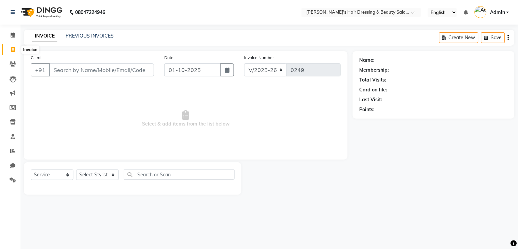
click at [12, 49] on icon at bounding box center [13, 49] width 4 height 5
select select "service"
type input "0249"
select select "4981"
click at [81, 70] on input "Client" at bounding box center [101, 70] width 105 height 13
